Goal: Information Seeking & Learning: Check status

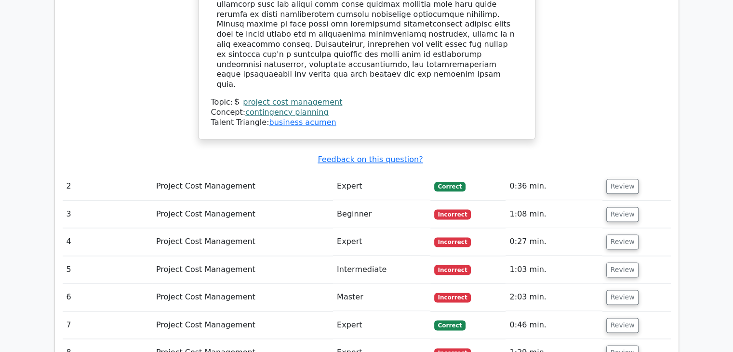
scroll to position [1174, 0]
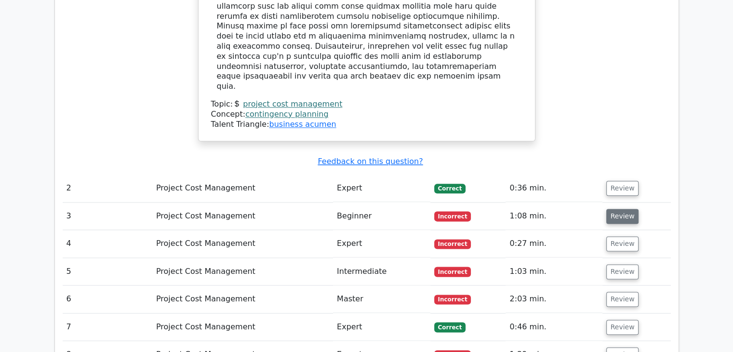
click at [612, 209] on button "Review" at bounding box center [622, 216] width 33 height 15
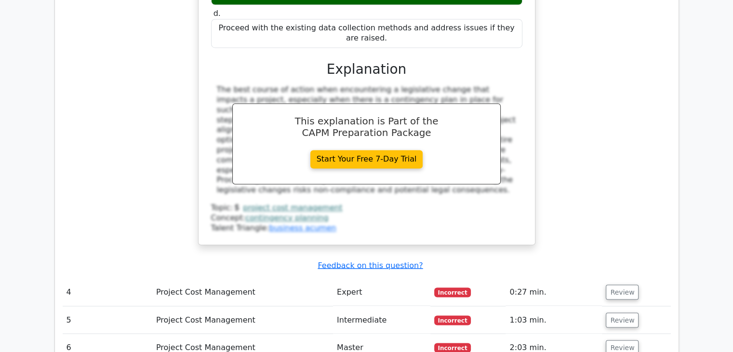
scroll to position [1608, 0]
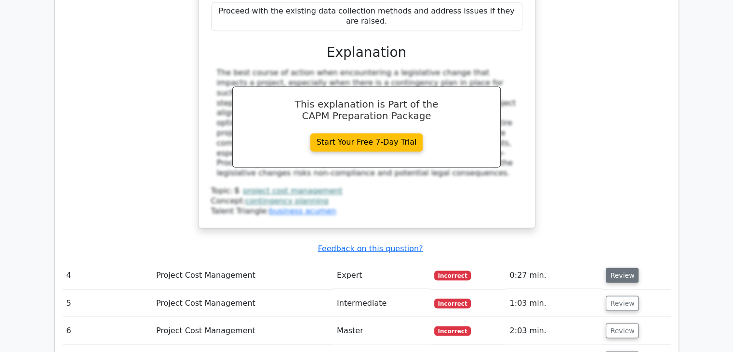
click at [612, 267] on button "Review" at bounding box center [622, 274] width 33 height 15
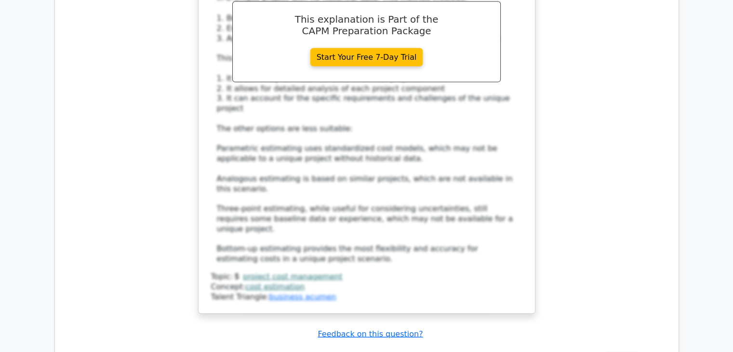
scroll to position [2138, 0]
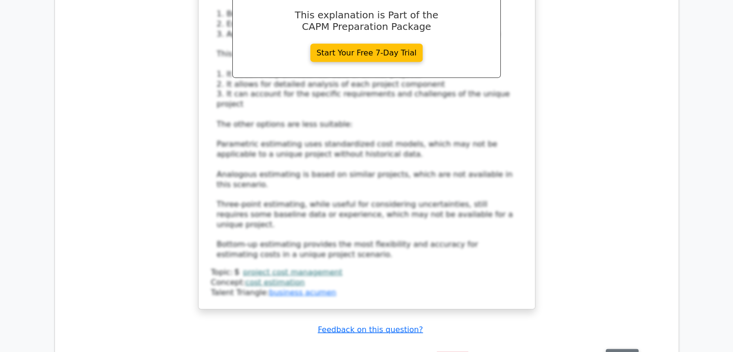
click at [613, 349] on button "Review" at bounding box center [622, 356] width 33 height 15
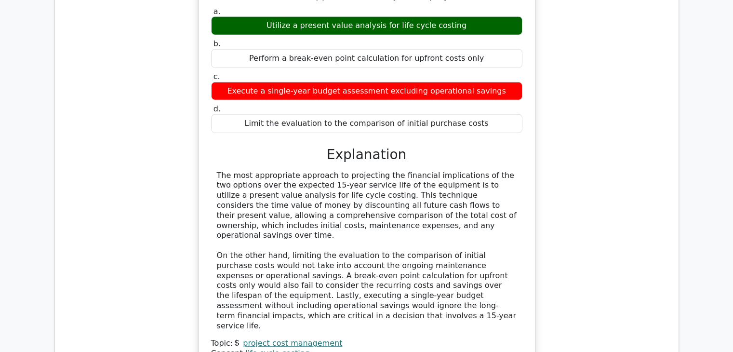
scroll to position [2620, 0]
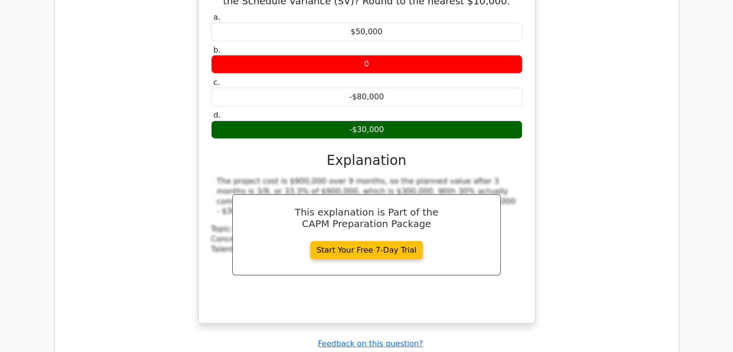
scroll to position [3102, 0]
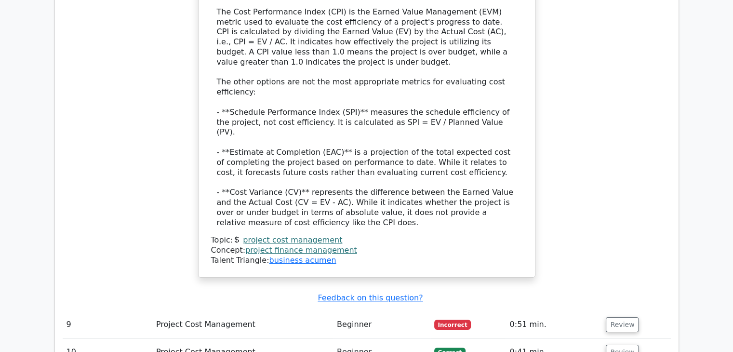
scroll to position [3777, 0]
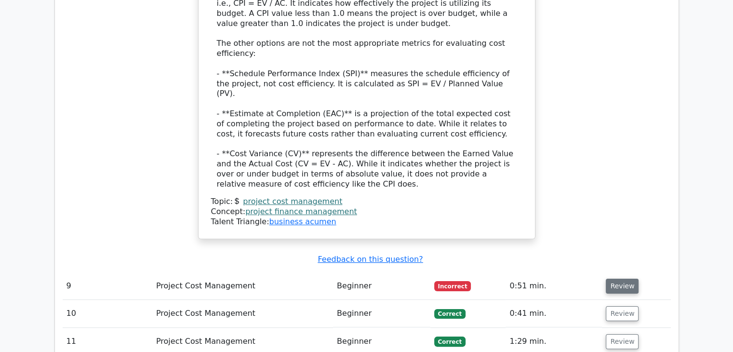
click at [630, 279] on button "Review" at bounding box center [622, 286] width 33 height 15
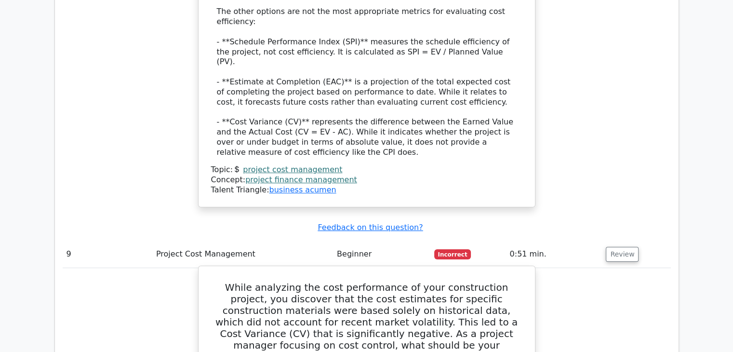
scroll to position [3825, 0]
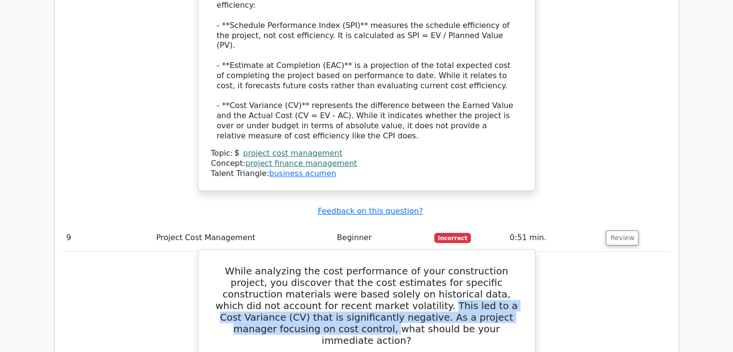
drag, startPoint x: 257, startPoint y: 67, endPoint x: 428, endPoint y: 76, distance: 171.3
click at [428, 265] on h5 "While analyzing the cost performance of your construction project, you discover…" at bounding box center [366, 305] width 313 height 81
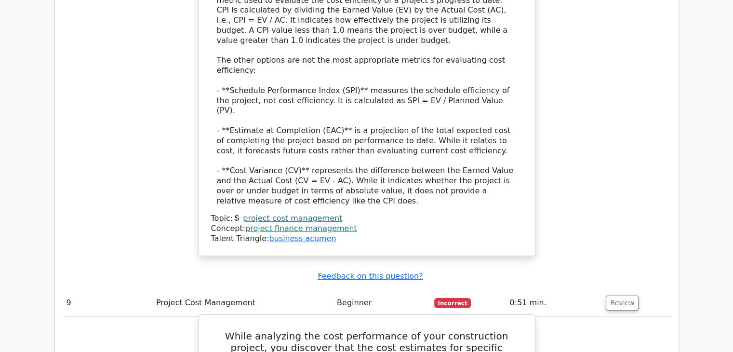
scroll to position [3777, 0]
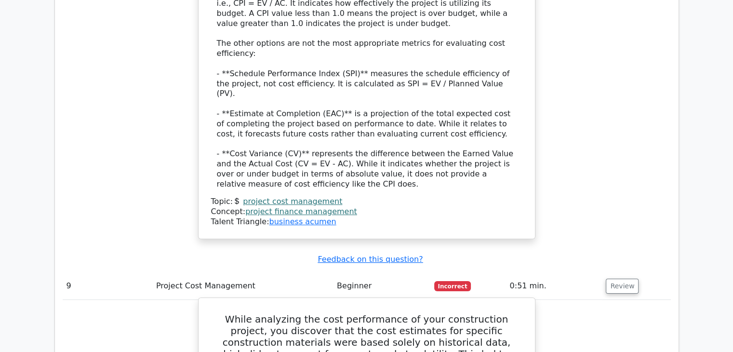
click at [270, 313] on h5 "While analyzing the cost performance of your construction project, you discover…" at bounding box center [366, 353] width 313 height 81
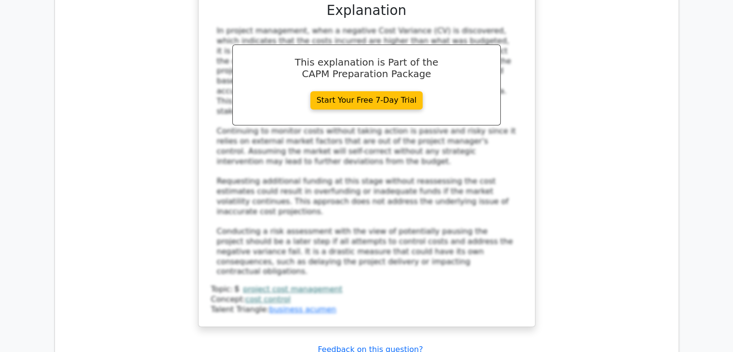
scroll to position [4355, 0]
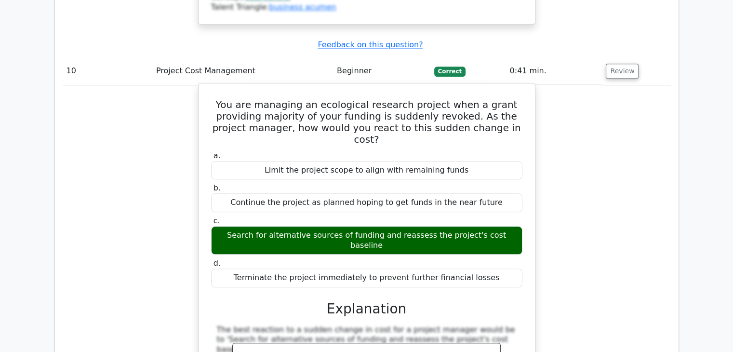
scroll to position [4693, 0]
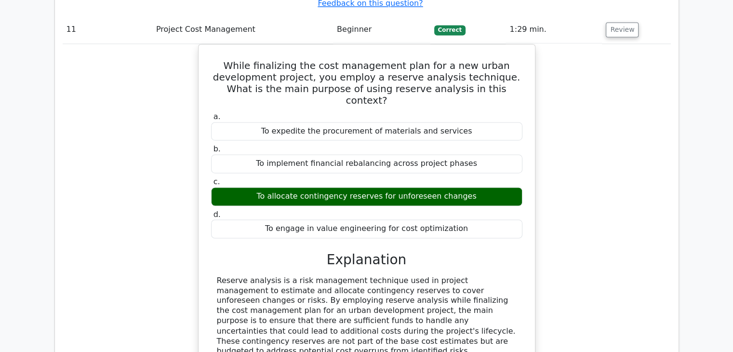
scroll to position [5174, 0]
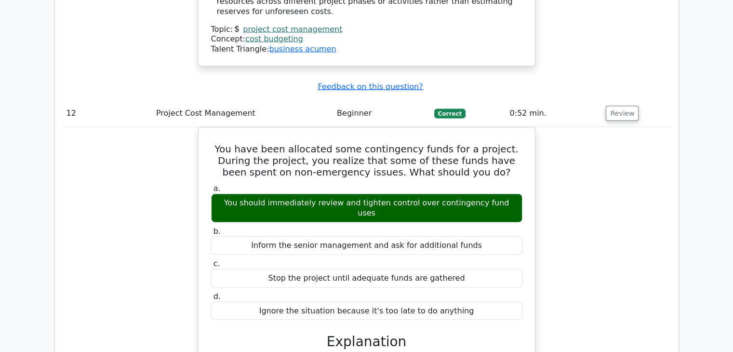
scroll to position [5608, 0]
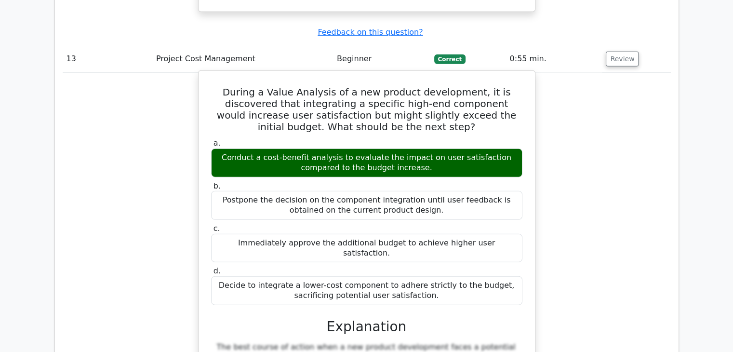
scroll to position [6090, 0]
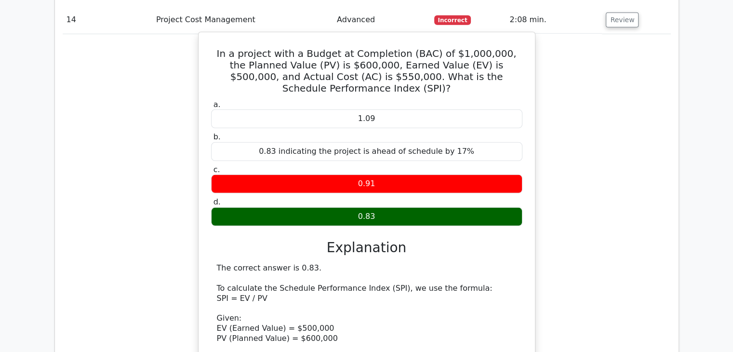
scroll to position [6668, 0]
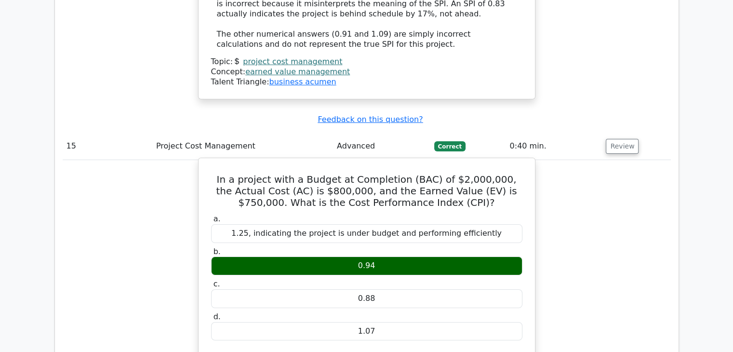
scroll to position [7247, 0]
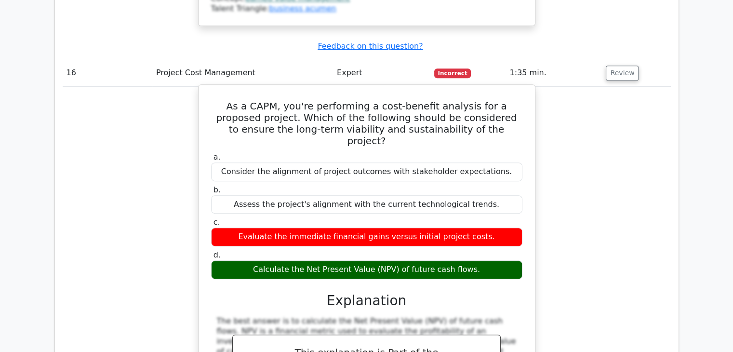
scroll to position [7777, 0]
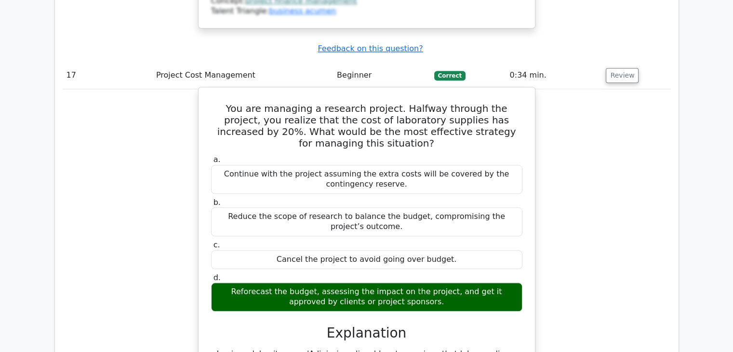
scroll to position [8259, 0]
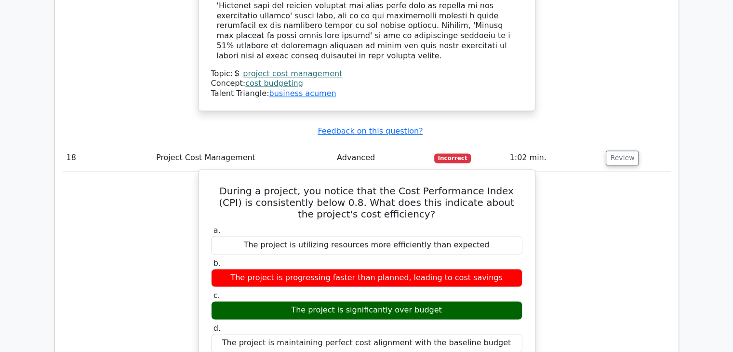
scroll to position [8741, 0]
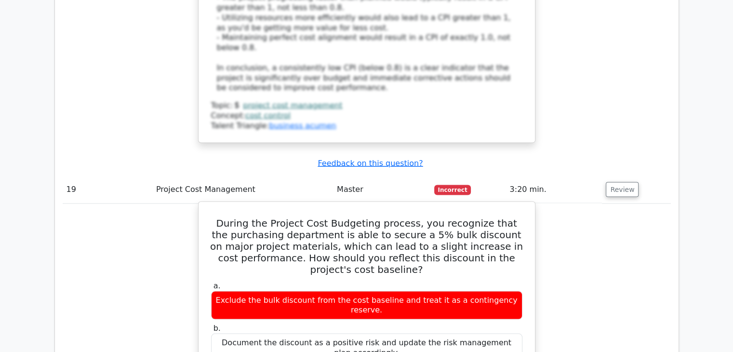
scroll to position [9271, 0]
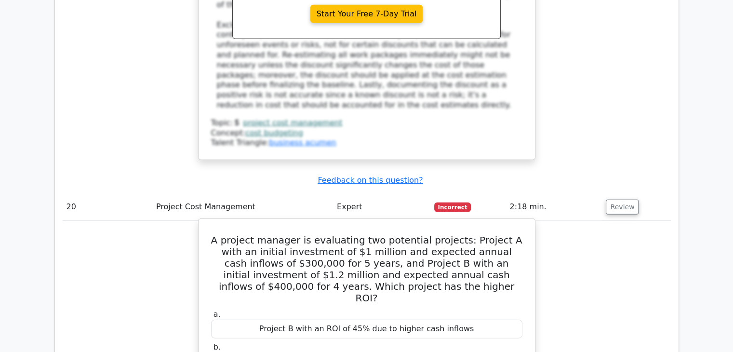
scroll to position [9801, 0]
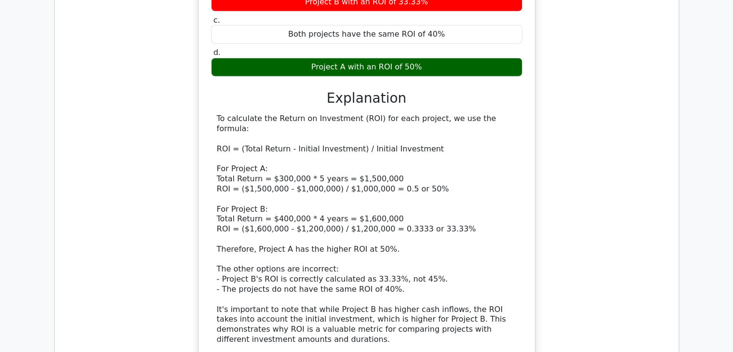
scroll to position [10283, 0]
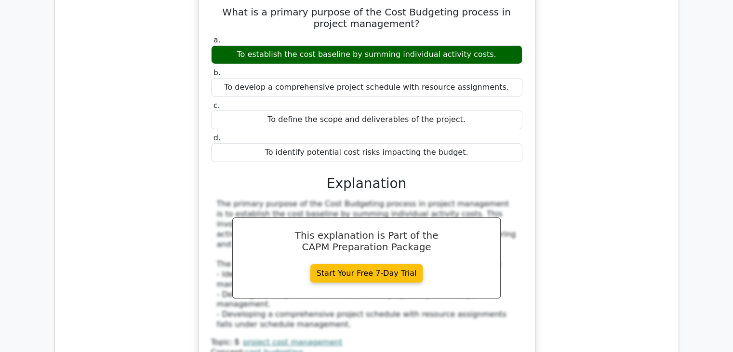
scroll to position [10717, 0]
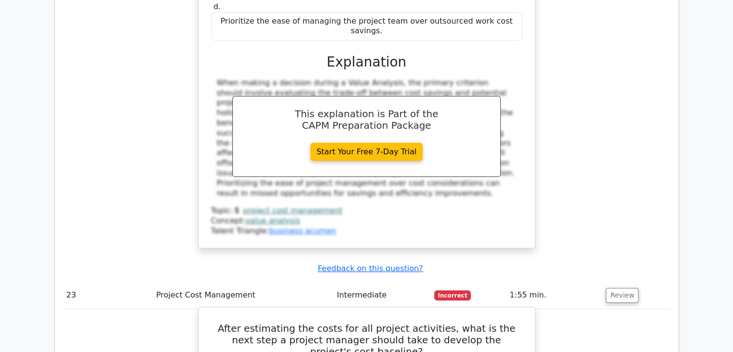
scroll to position [11247, 0]
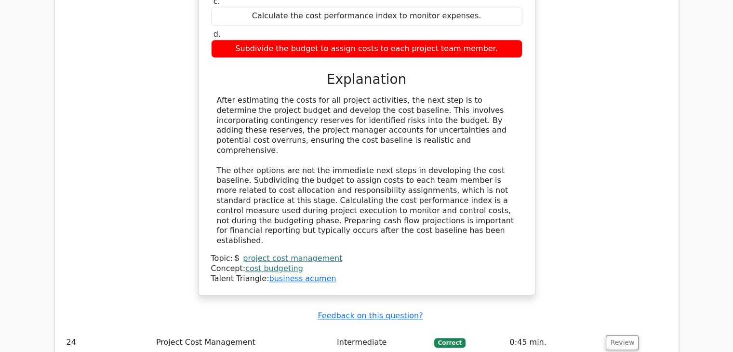
scroll to position [11680, 0]
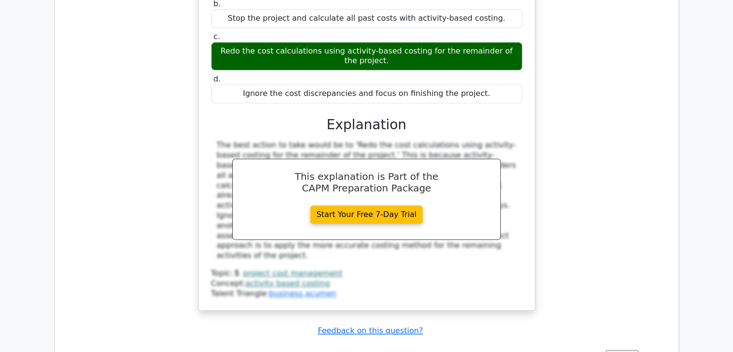
scroll to position [12162, 0]
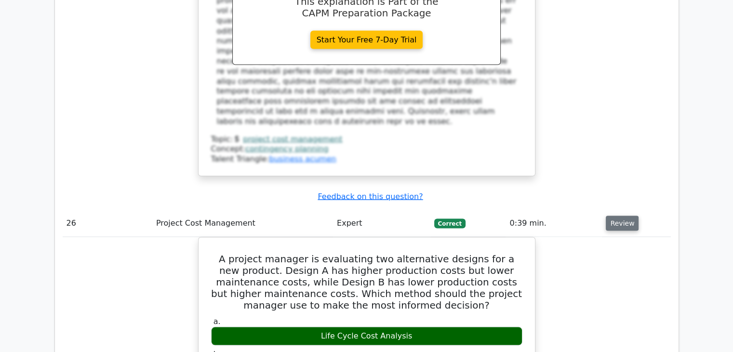
scroll to position [12837, 0]
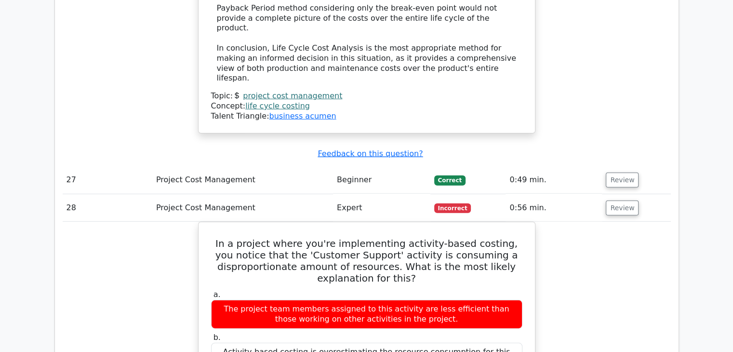
scroll to position [13512, 0]
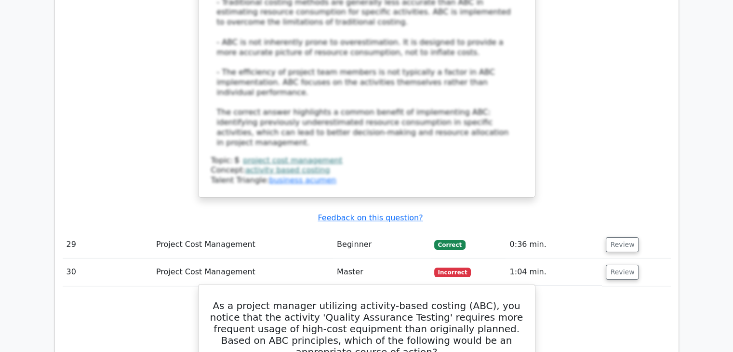
scroll to position [14138, 0]
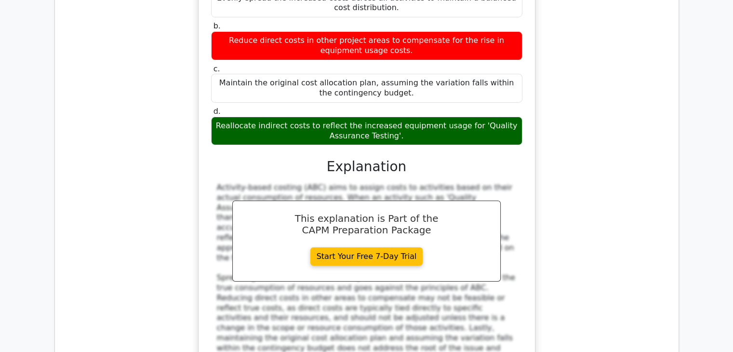
scroll to position [14524, 0]
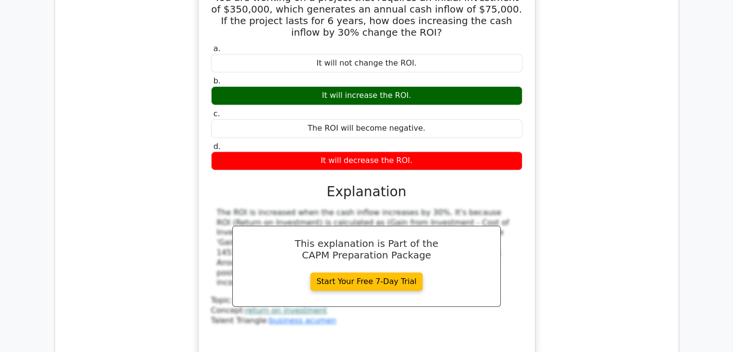
scroll to position [15054, 0]
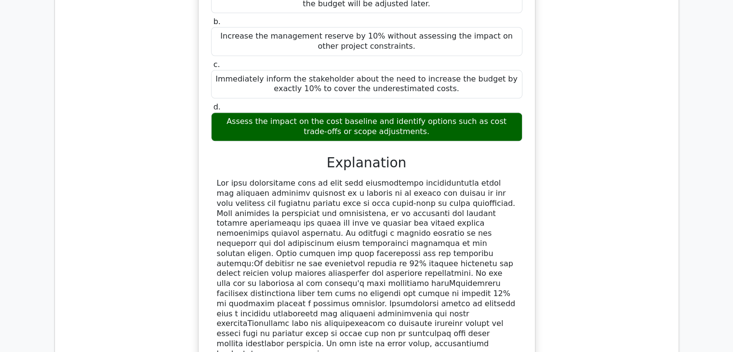
scroll to position [15584, 0]
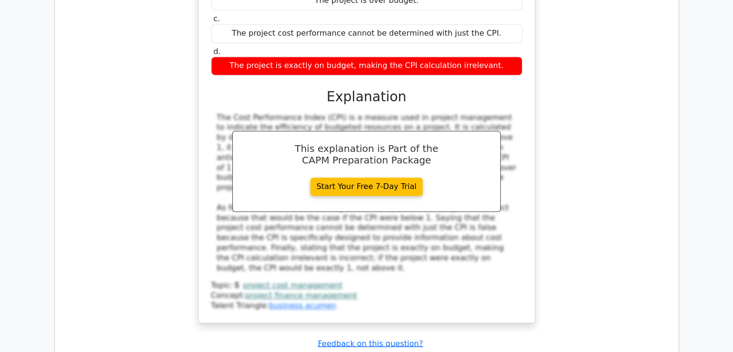
scroll to position [16162, 0]
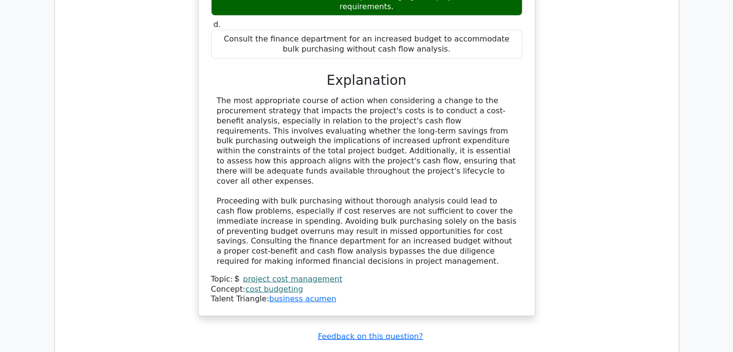
scroll to position [16741, 0]
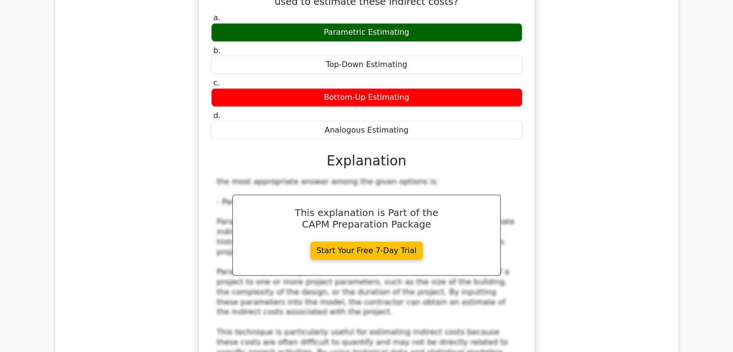
scroll to position [17223, 0]
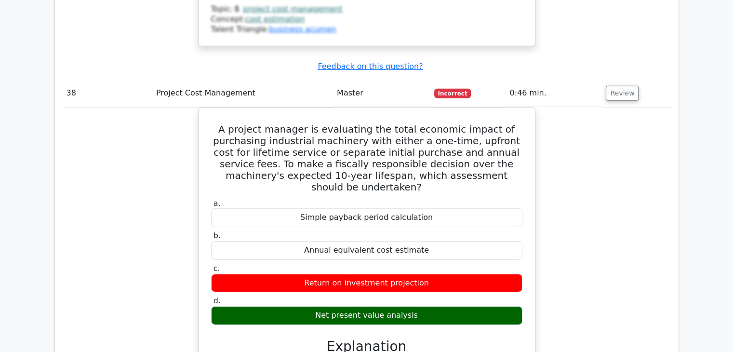
scroll to position [17656, 0]
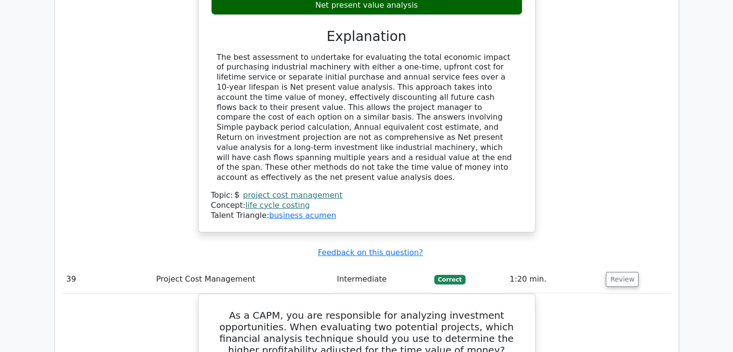
scroll to position [17994, 0]
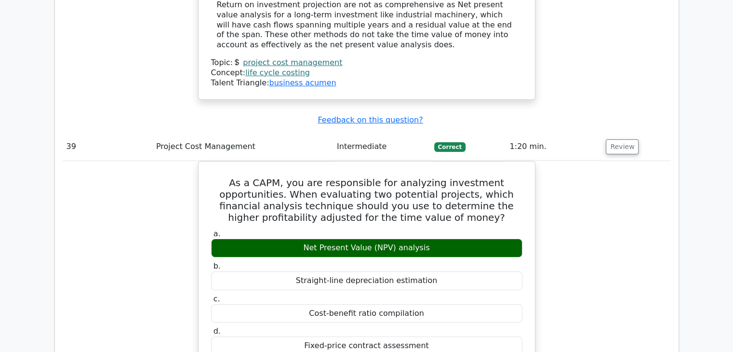
scroll to position [18090, 0]
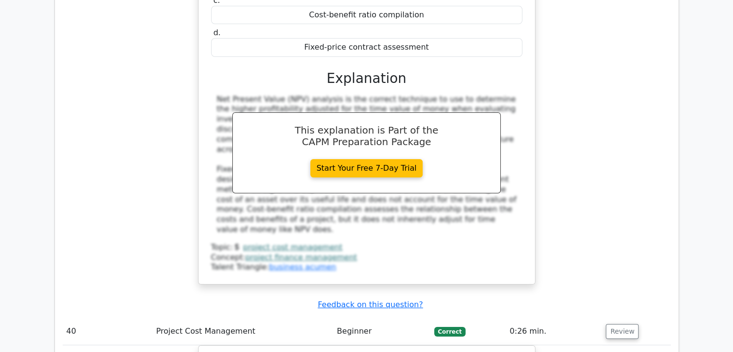
scroll to position [18476, 0]
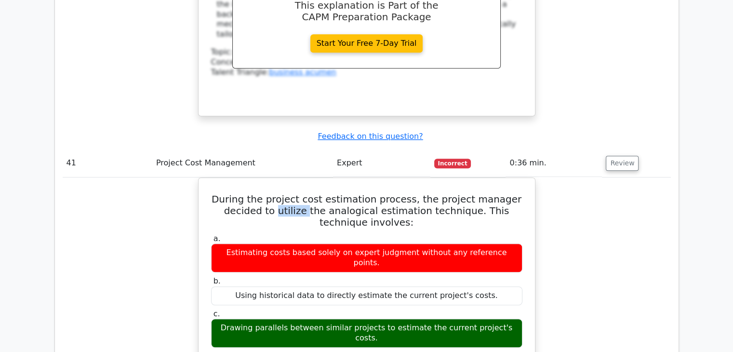
scroll to position [19006, 0]
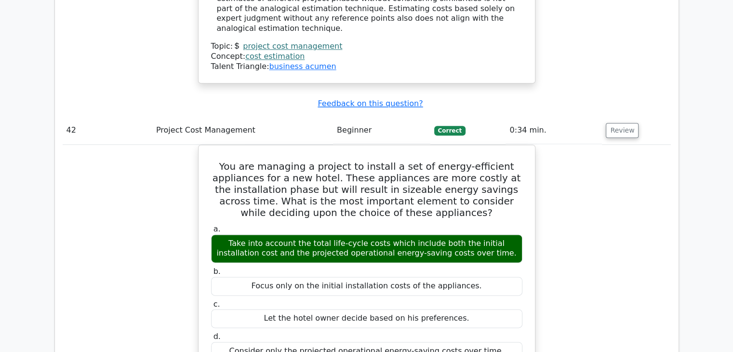
scroll to position [19488, 0]
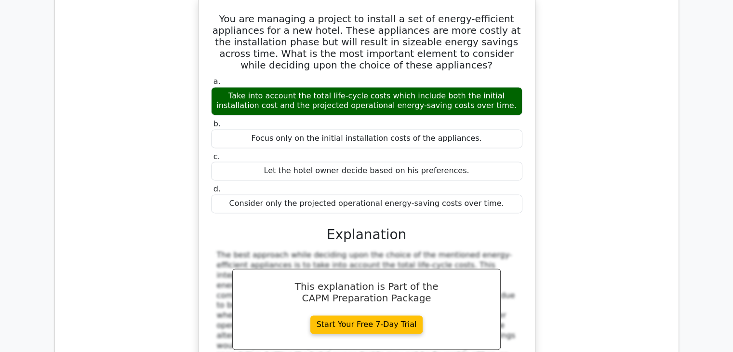
scroll to position [19632, 0]
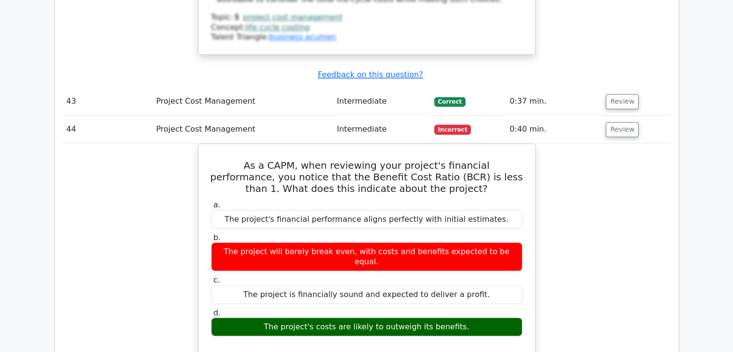
scroll to position [20018, 0]
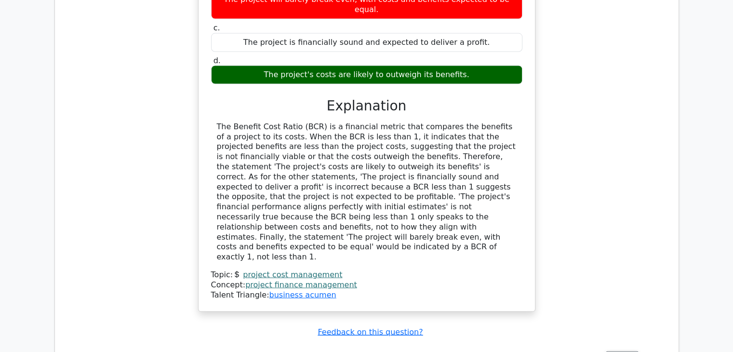
scroll to position [20307, 0]
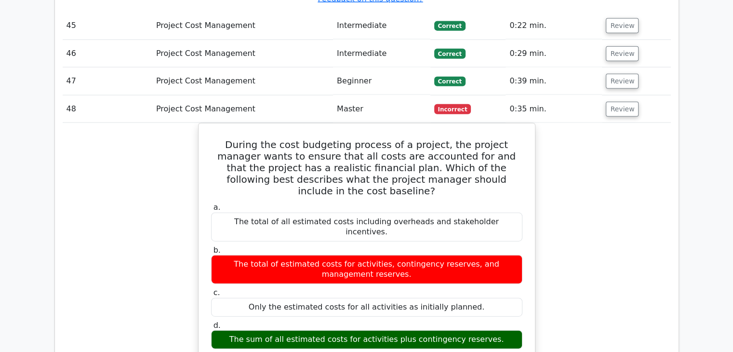
scroll to position [20596, 0]
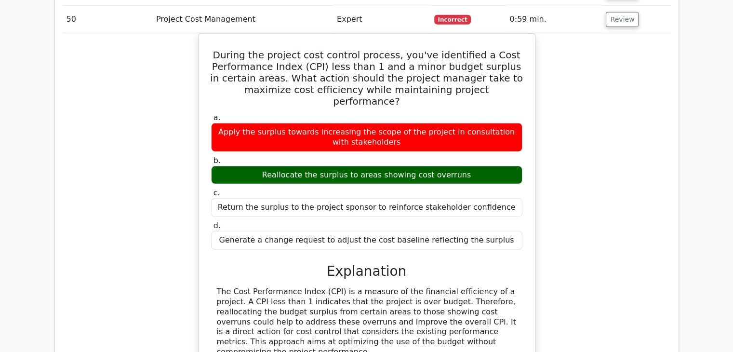
scroll to position [21174, 0]
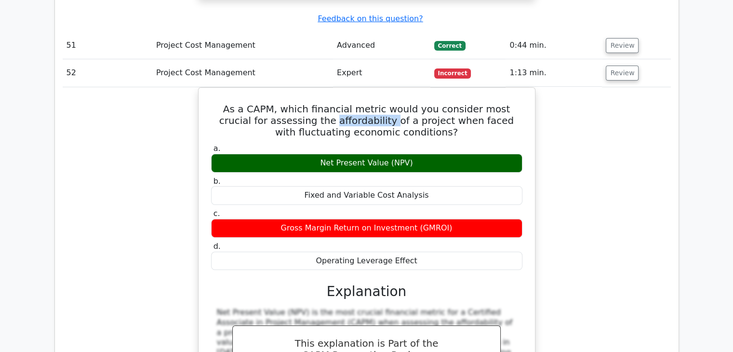
scroll to position [21753, 0]
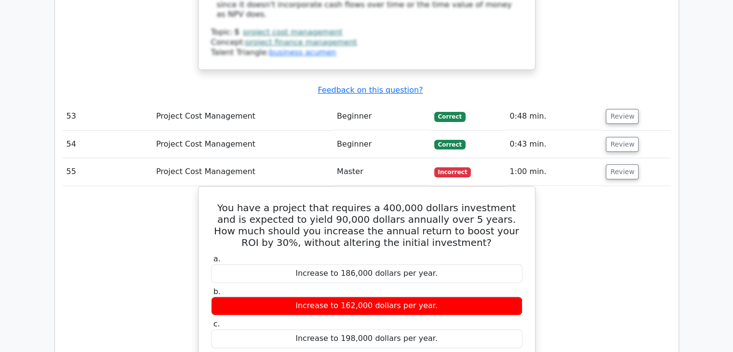
scroll to position [22331, 0]
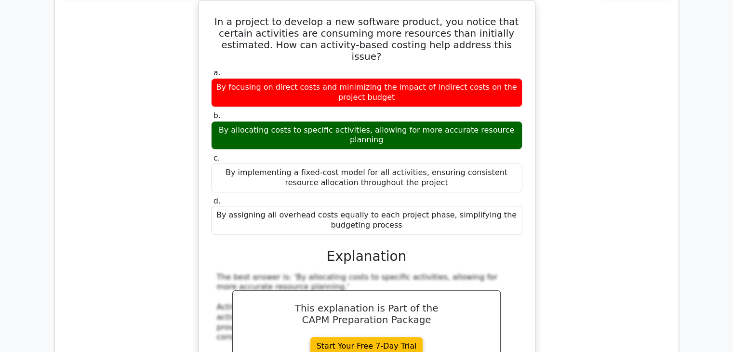
scroll to position [23006, 0]
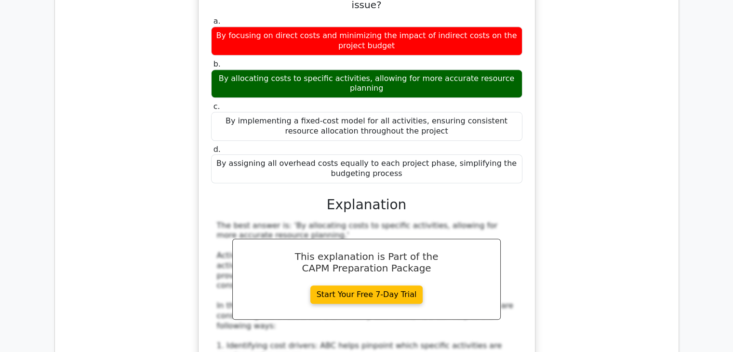
scroll to position [23054, 0]
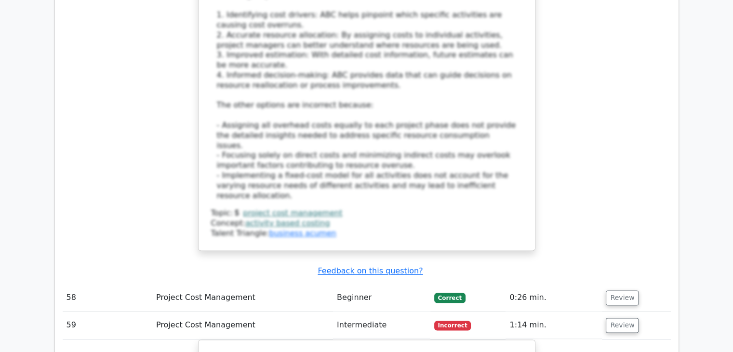
scroll to position [23488, 0]
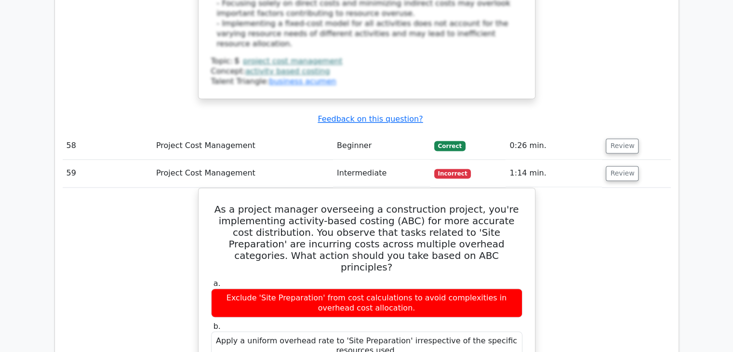
scroll to position [23536, 0]
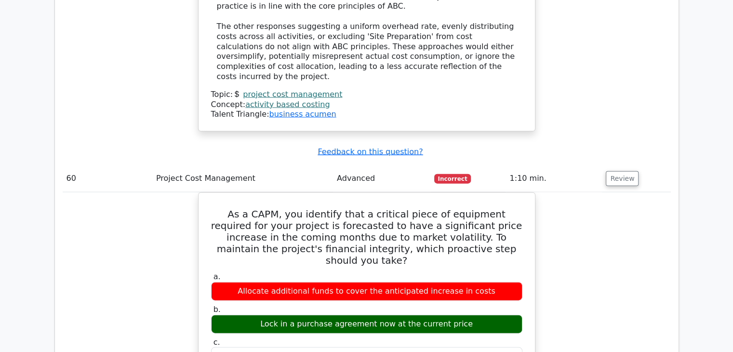
scroll to position [24114, 0]
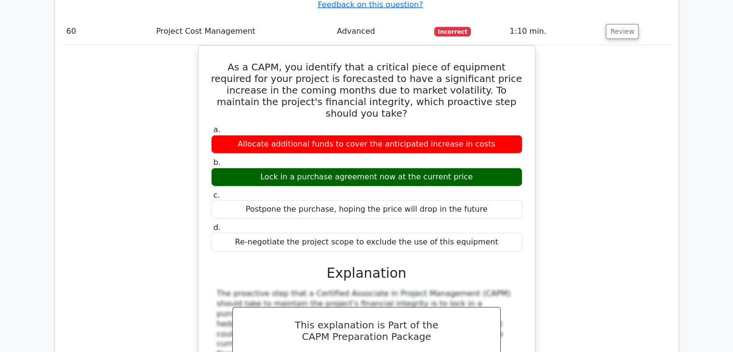
scroll to position [24211, 0]
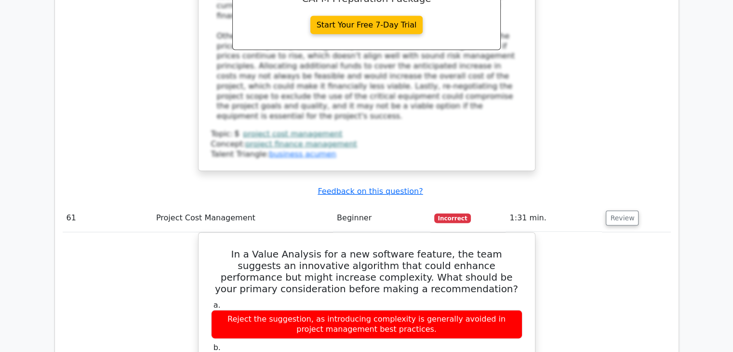
scroll to position [24741, 0]
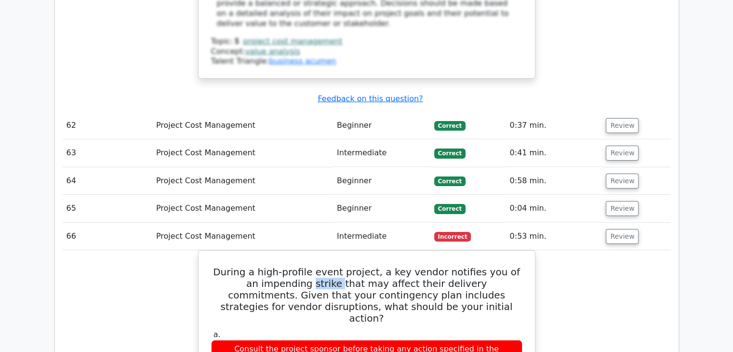
scroll to position [25223, 0]
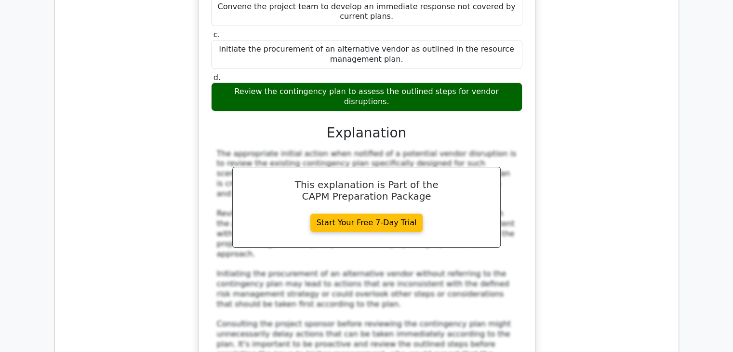
scroll to position [25608, 0]
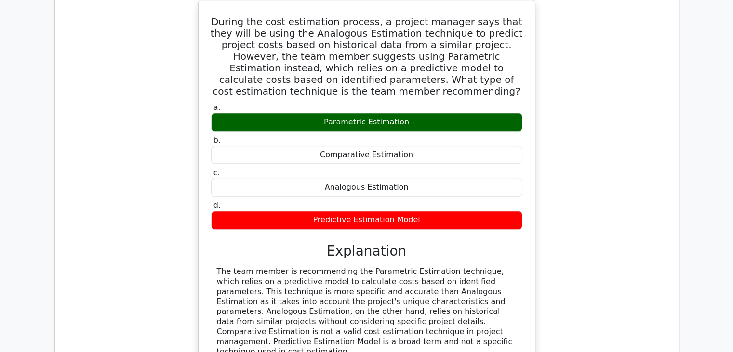
scroll to position [26187, 0]
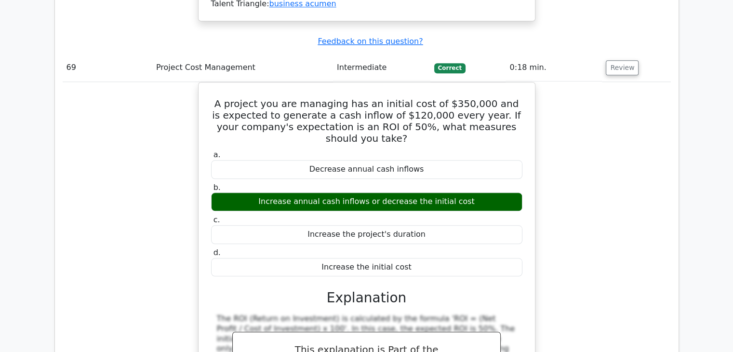
scroll to position [26572, 0]
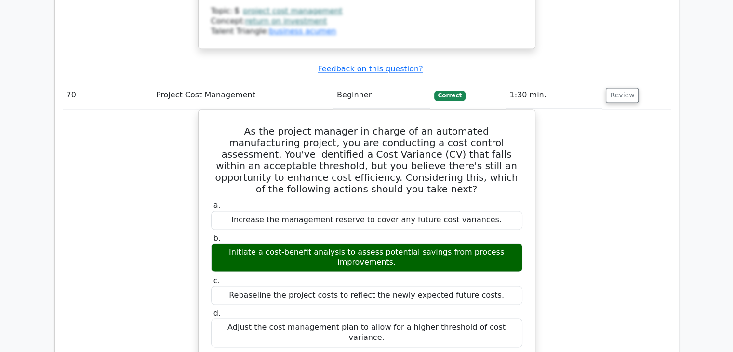
scroll to position [27150, 0]
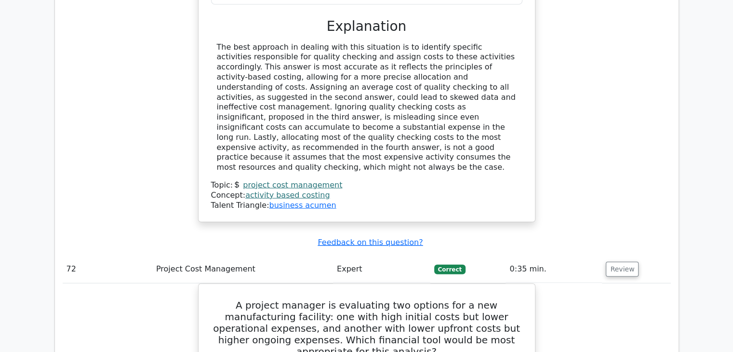
scroll to position [27873, 0]
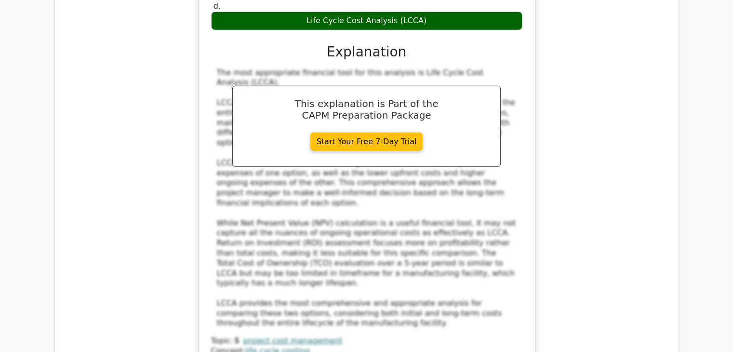
scroll to position [28355, 0]
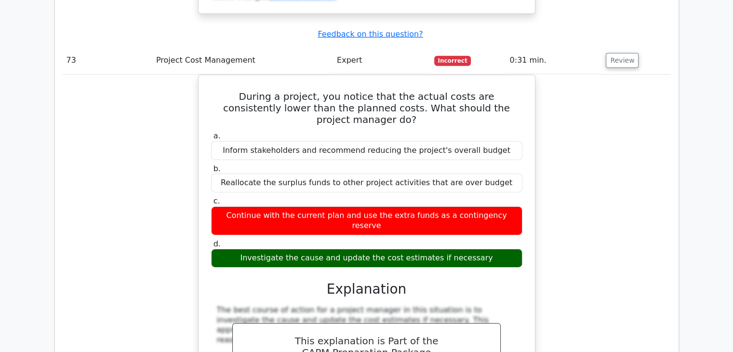
scroll to position [28741, 0]
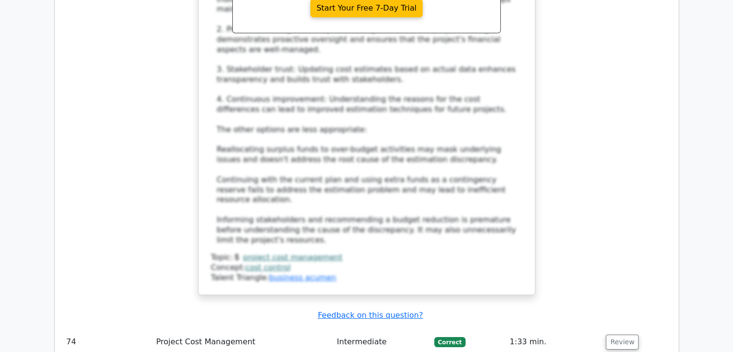
scroll to position [29174, 0]
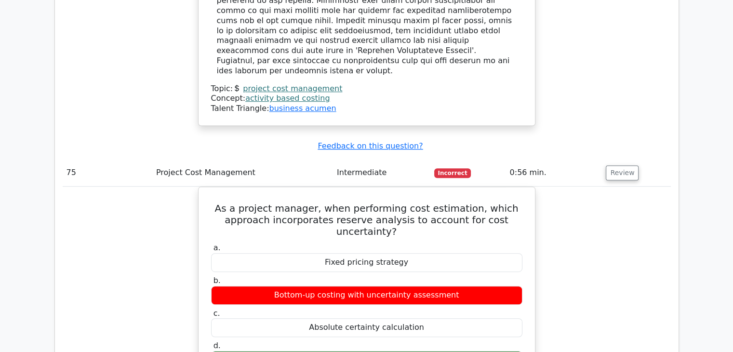
scroll to position [29801, 0]
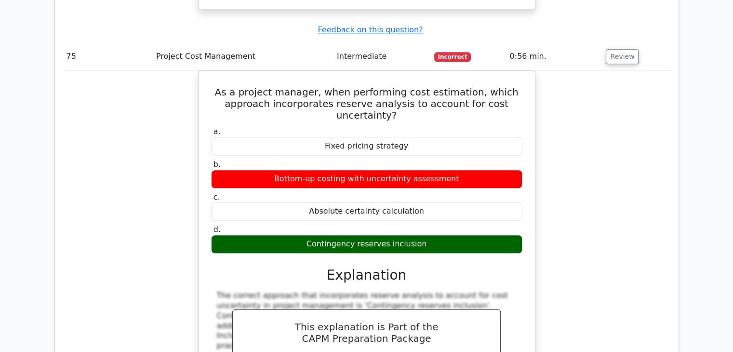
scroll to position [29897, 0]
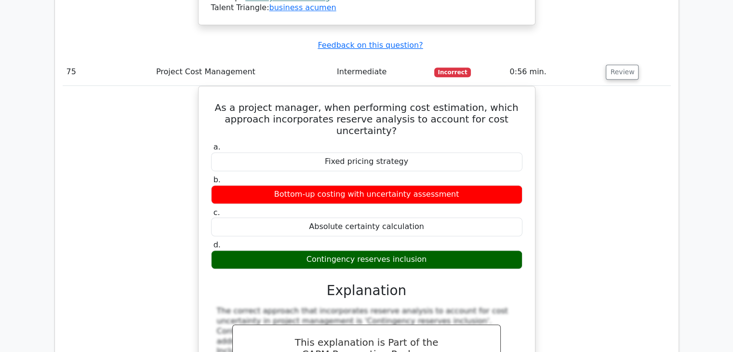
drag, startPoint x: 351, startPoint y: 43, endPoint x: 380, endPoint y: 44, distance: 29.0
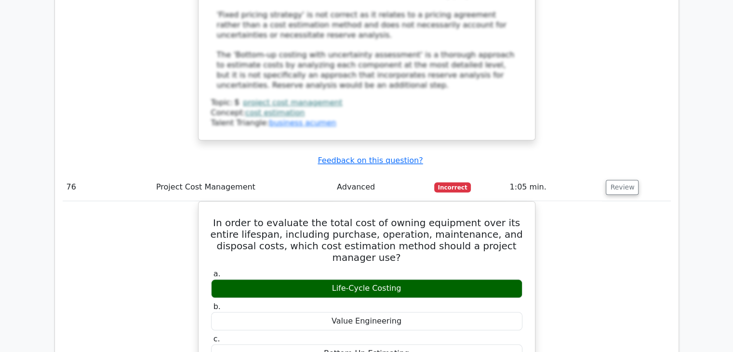
scroll to position [30331, 0]
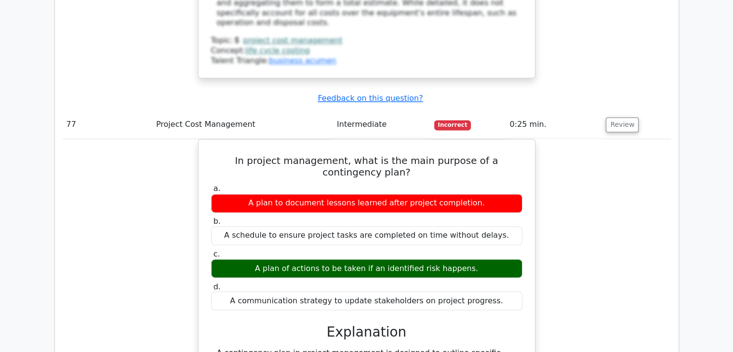
scroll to position [30909, 0]
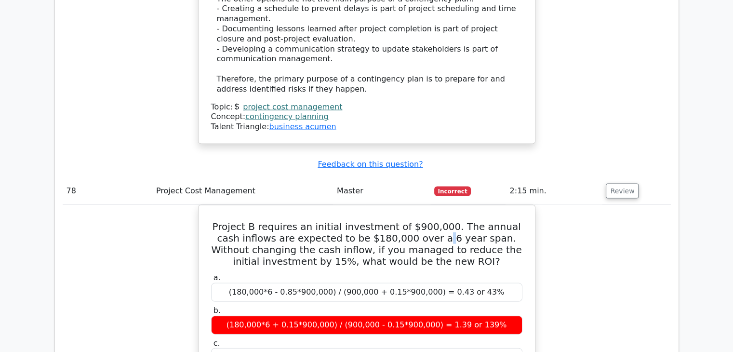
scroll to position [31391, 0]
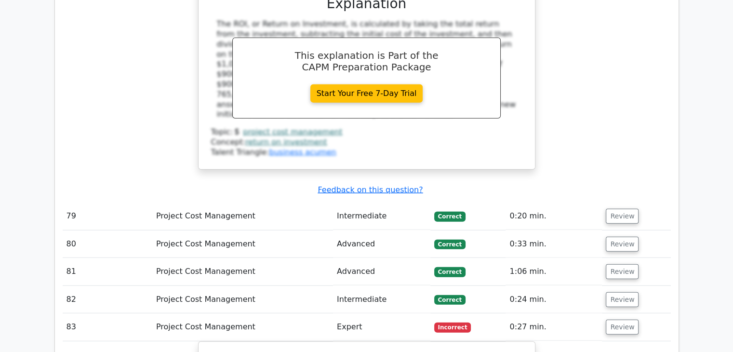
scroll to position [31873, 0]
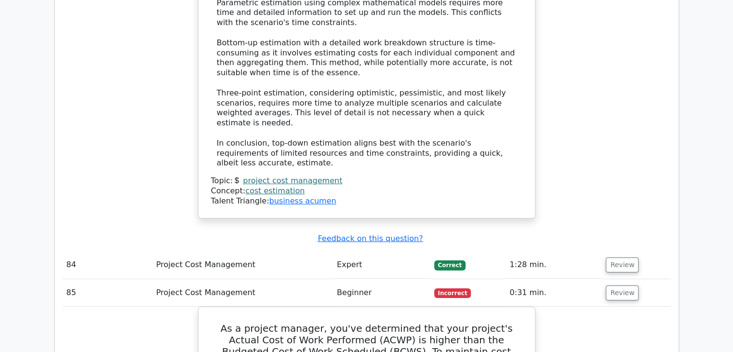
scroll to position [32548, 0]
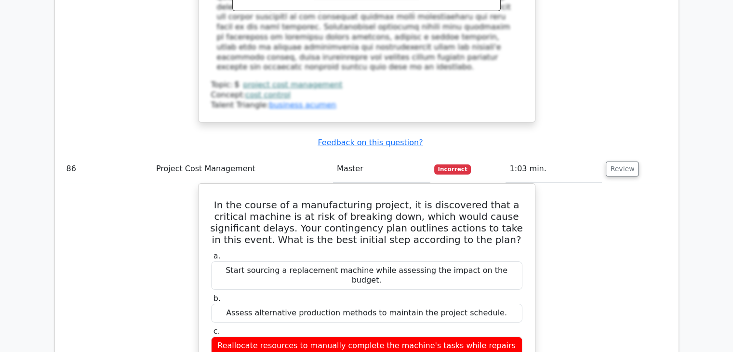
scroll to position [33078, 0]
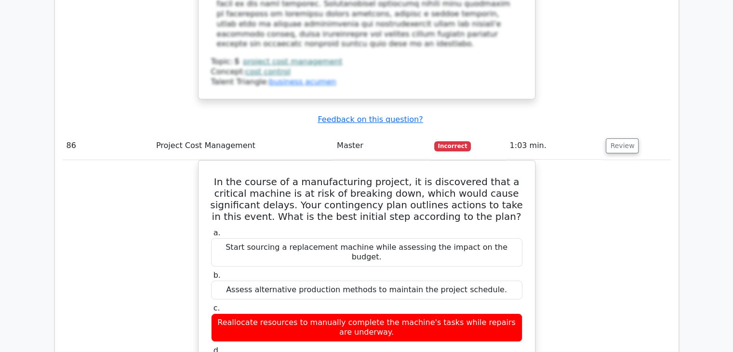
scroll to position [33030, 0]
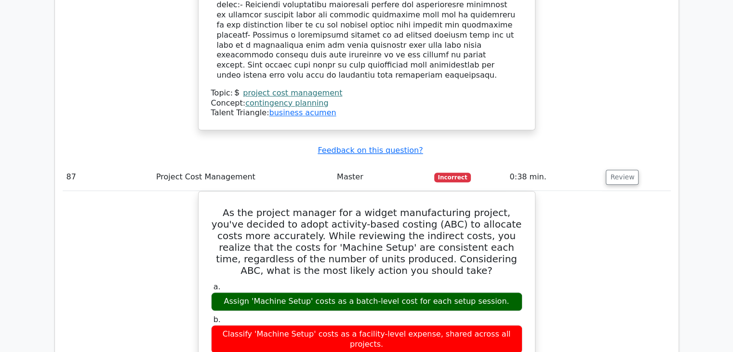
scroll to position [33656, 0]
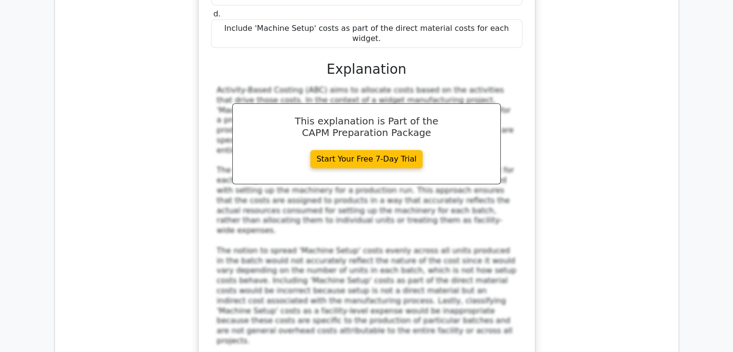
scroll to position [34235, 0]
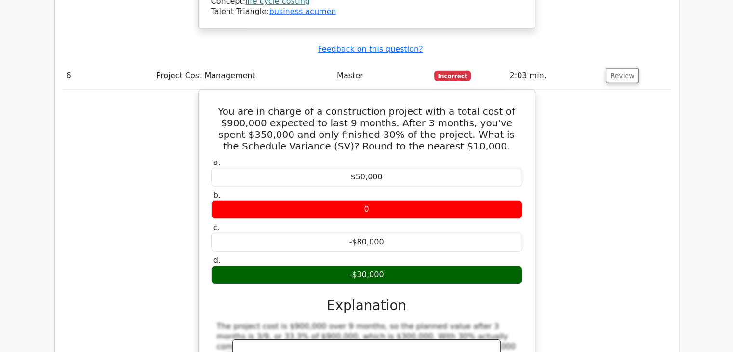
scroll to position [0, 0]
